Goal: Information Seeking & Learning: Learn about a topic

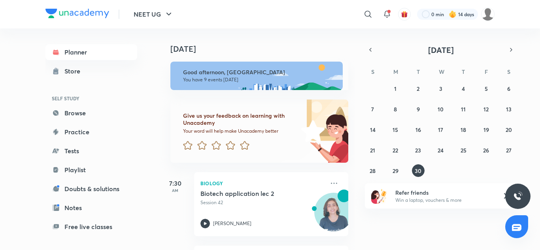
drag, startPoint x: 0, startPoint y: 0, endPoint x: 242, endPoint y: 74, distance: 253.3
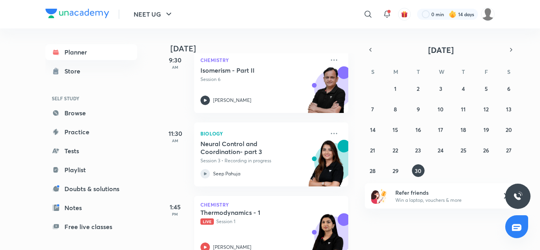
click at [228, 229] on div "Thermodynamics - 1 Live Session 1 [PERSON_NAME]" at bounding box center [262, 230] width 124 height 43
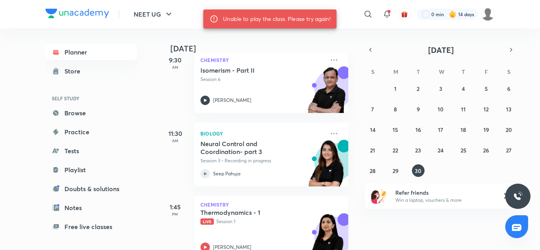
click at [228, 229] on div "Thermodynamics - 1 Live Session 1 [PERSON_NAME]" at bounding box center [262, 230] width 124 height 43
click at [236, 165] on div "Neural Control and Coordination- part 3 Session 3 • Recording in progress Seep …" at bounding box center [262, 159] width 124 height 39
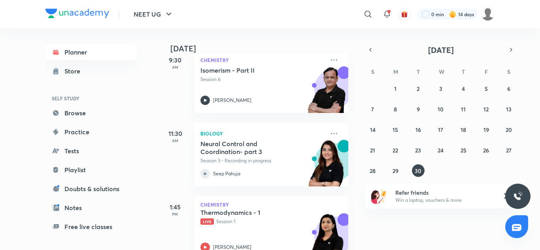
click at [236, 165] on div "Neural Control and Coordination- part 3 Session 3 • Recording in progress Seep …" at bounding box center [262, 159] width 124 height 39
click at [236, 155] on h5 "Neural Control and Coordination- part 3" at bounding box center [249, 148] width 98 height 16
click at [329, 130] on icon at bounding box center [333, 133] width 9 height 9
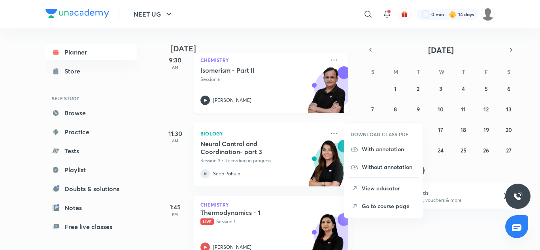
click at [237, 66] on h5 "Isomerism - Part II" at bounding box center [249, 70] width 98 height 8
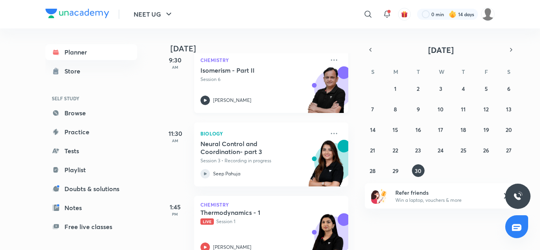
click at [237, 66] on h5 "Isomerism - Part II" at bounding box center [249, 70] width 98 height 8
click at [186, 82] on div "9:30 AM" at bounding box center [175, 81] width 32 height 64
